Goal: Check status: Check status

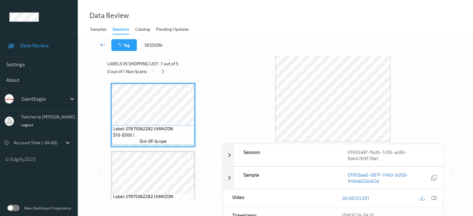
click at [101, 43] on icon at bounding box center [103, 45] width 6 height 6
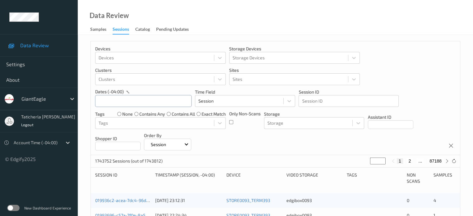
click at [118, 99] on input "text" at bounding box center [143, 101] width 96 height 12
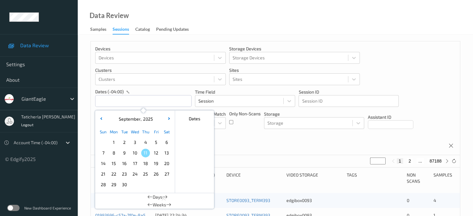
click at [115, 155] on span "8" at bounding box center [114, 153] width 9 height 9
type input "[DATE] 00:00 -> [DATE] 23:59"
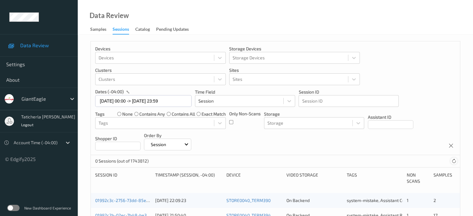
click at [453, 161] on icon at bounding box center [454, 161] width 5 height 5
click at [453, 162] on icon at bounding box center [454, 161] width 5 height 5
click at [453, 161] on icon at bounding box center [454, 161] width 5 height 5
click at [453, 159] on icon at bounding box center [454, 161] width 5 height 5
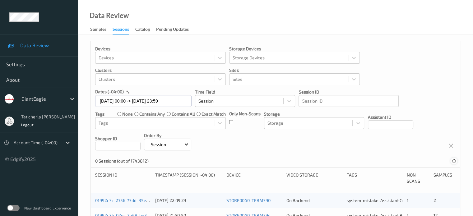
click at [453, 162] on icon at bounding box center [454, 161] width 5 height 5
drag, startPoint x: 445, startPoint y: 162, endPoint x: 414, endPoint y: 166, distance: 31.7
click at [442, 163] on div "0 Sessions (out of 1743812)" at bounding box center [275, 161] width 369 height 12
click at [401, 165] on div "0 Sessions (out of 1743812)" at bounding box center [275, 161] width 369 height 12
click at [400, 165] on div "0 Sessions (out of 1743812)" at bounding box center [275, 161] width 369 height 12
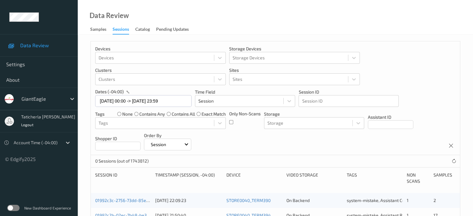
click at [400, 165] on div "0 Sessions (out of 1743812)" at bounding box center [275, 161] width 369 height 12
click at [399, 166] on div "0 Sessions (out of 1743812)" at bounding box center [275, 161] width 369 height 12
click at [409, 160] on div "0 Sessions (out of 1743812)" at bounding box center [275, 161] width 369 height 12
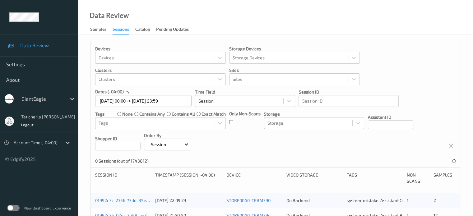
click at [409, 160] on div "0 Sessions (out of 1743812)" at bounding box center [275, 161] width 369 height 12
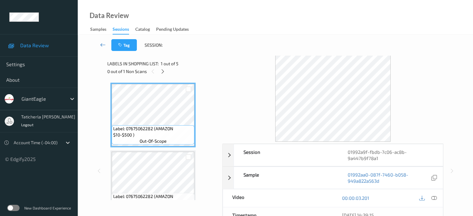
click at [102, 45] on icon at bounding box center [103, 45] width 6 height 6
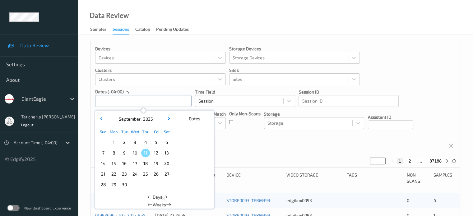
click at [157, 102] on input "text" at bounding box center [143, 101] width 96 height 12
click at [113, 154] on span "8" at bounding box center [114, 153] width 9 height 9
type input "[DATE] 00:00 -> [DATE] 23:59"
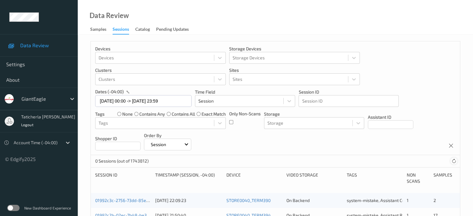
click at [453, 160] on icon at bounding box center [454, 161] width 5 height 5
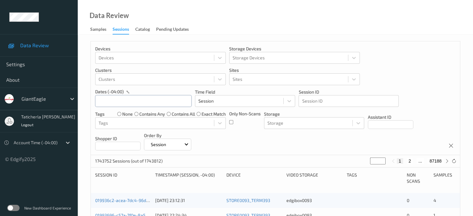
click at [166, 105] on input "text" at bounding box center [143, 101] width 96 height 12
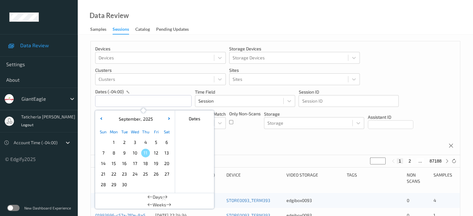
click at [115, 155] on span "8" at bounding box center [114, 153] width 9 height 9
type input "[DATE] 00:00 -> [DATE] 23:59"
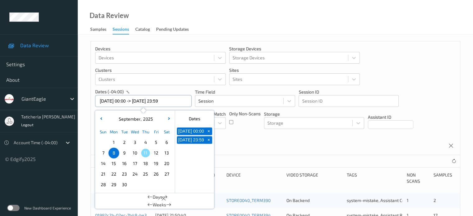
click at [180, 102] on input "[DATE] 00:00 -> [DATE] 23:59" at bounding box center [143, 101] width 96 height 12
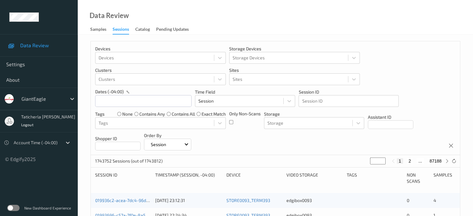
click at [411, 161] on button "2" at bounding box center [410, 161] width 6 height 6
type input "*"
click at [413, 162] on button "3" at bounding box center [415, 161] width 6 height 6
type input "*"
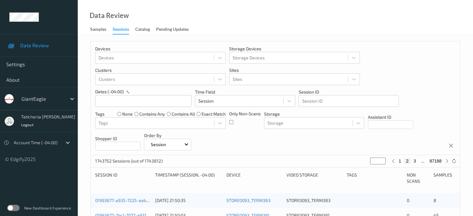
type input "*"
click at [415, 162] on button "4" at bounding box center [418, 161] width 6 height 6
type input "*"
click at [418, 162] on button "5" at bounding box center [418, 161] width 6 height 6
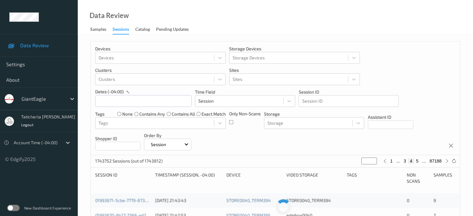
type input "*"
click at [418, 162] on button "6" at bounding box center [418, 161] width 6 height 6
type input "*"
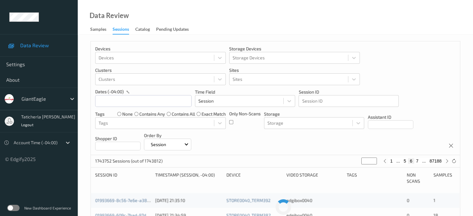
click at [418, 162] on button "7" at bounding box center [418, 161] width 6 height 6
type input "*"
click at [418, 162] on button "8" at bounding box center [418, 161] width 6 height 6
type input "*"
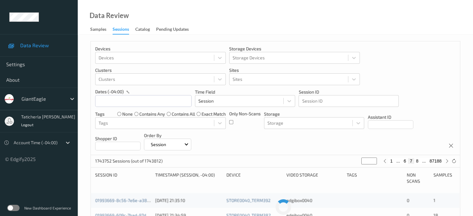
type input "*"
click at [418, 162] on button "9" at bounding box center [418, 161] width 6 height 6
type input "*"
click at [168, 100] on input "text" at bounding box center [143, 101] width 96 height 12
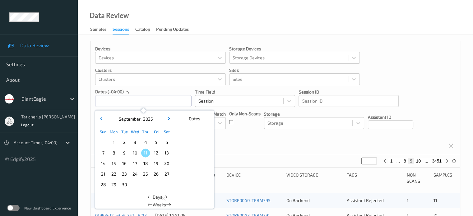
click at [114, 155] on span "8" at bounding box center [114, 153] width 9 height 9
type input "[DATE] 00:00"
type input "*"
click at [114, 155] on span "8" at bounding box center [114, 153] width 9 height 9
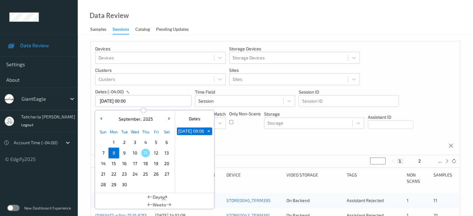
type input "[DATE] 00:00 -> [DATE] 23:59"
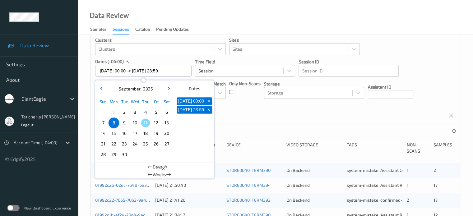
scroll to position [62, 0]
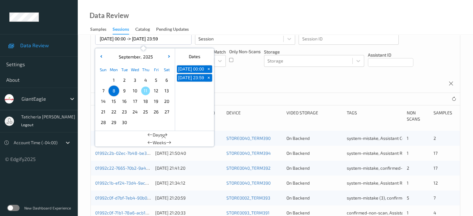
click at [300, 87] on div "Devices Devices Storage Devices Storage Devices Clusters Clusters Sites Sites d…" at bounding box center [275, 36] width 369 height 114
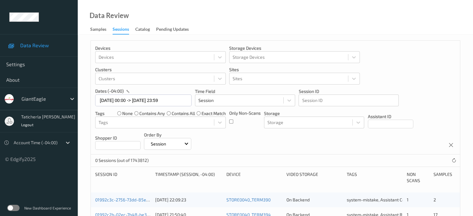
scroll to position [0, 0]
click at [453, 161] on icon at bounding box center [454, 161] width 5 height 5
click at [453, 146] on icon at bounding box center [451, 146] width 5 height 6
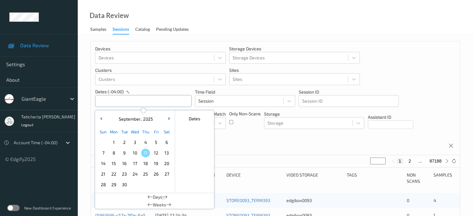
click at [175, 102] on input "text" at bounding box center [143, 101] width 96 height 12
click at [116, 153] on span "8" at bounding box center [114, 153] width 9 height 9
type input "[DATE] 00:00 -> [DATE] 23:59"
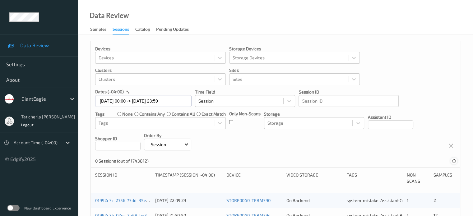
click at [453, 162] on icon at bounding box center [454, 161] width 5 height 5
click at [398, 163] on div "0 Sessions (out of 1743812)" at bounding box center [275, 161] width 369 height 12
